Goal: Task Accomplishment & Management: Manage account settings

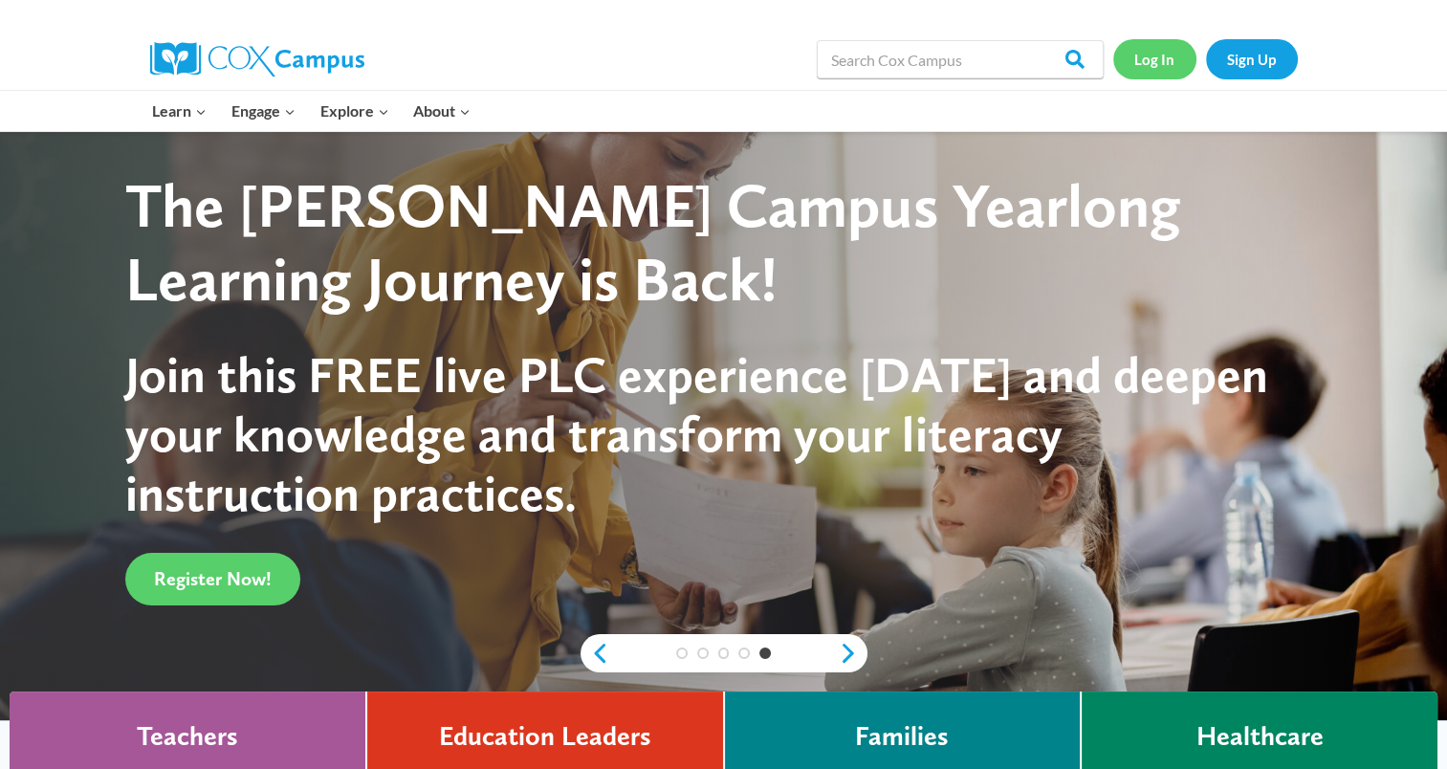
click at [1141, 58] on link "Log In" at bounding box center [1154, 58] width 83 height 39
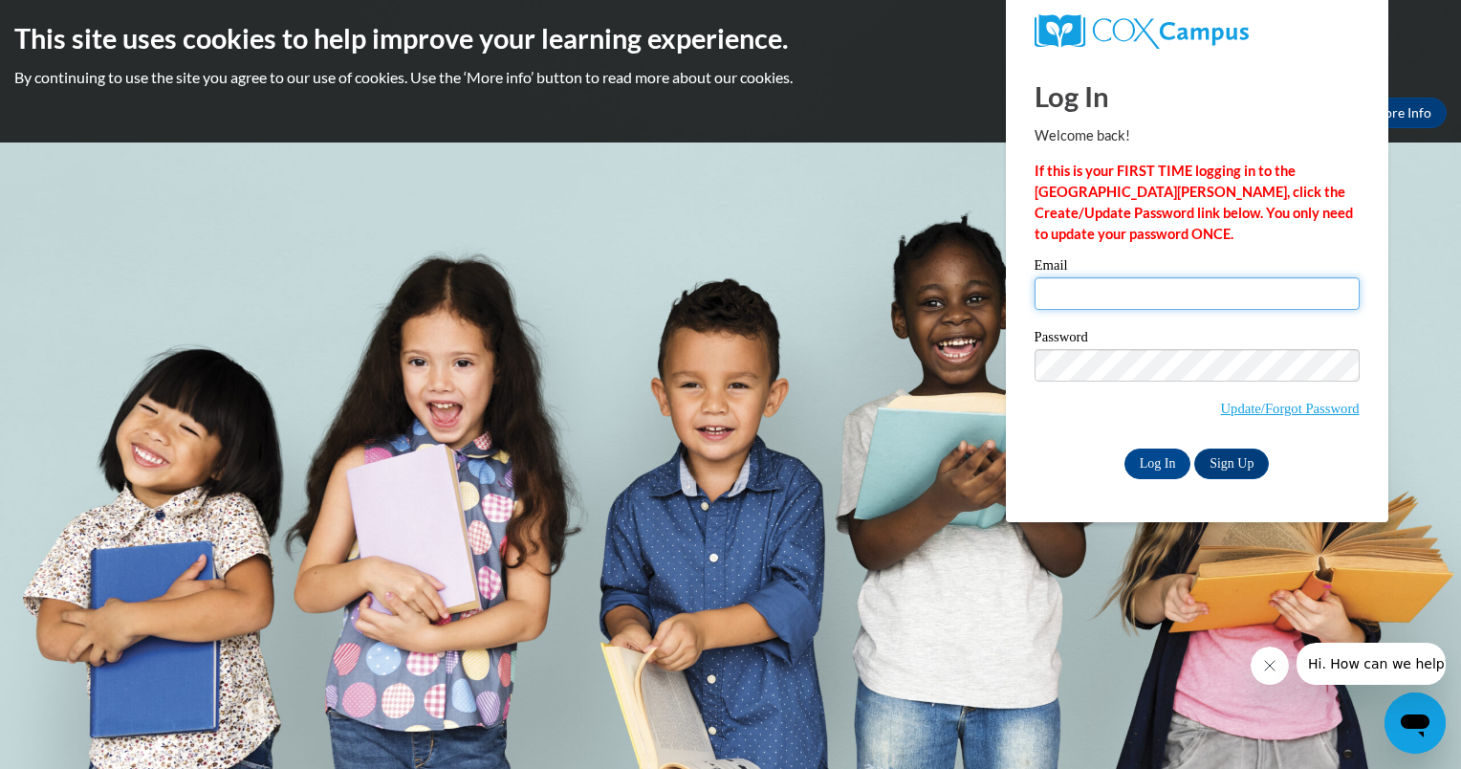
click at [1138, 294] on input "Email" at bounding box center [1196, 293] width 325 height 33
type input "aisha_rashid19@yahoo.com"
